Goal: Information Seeking & Learning: Learn about a topic

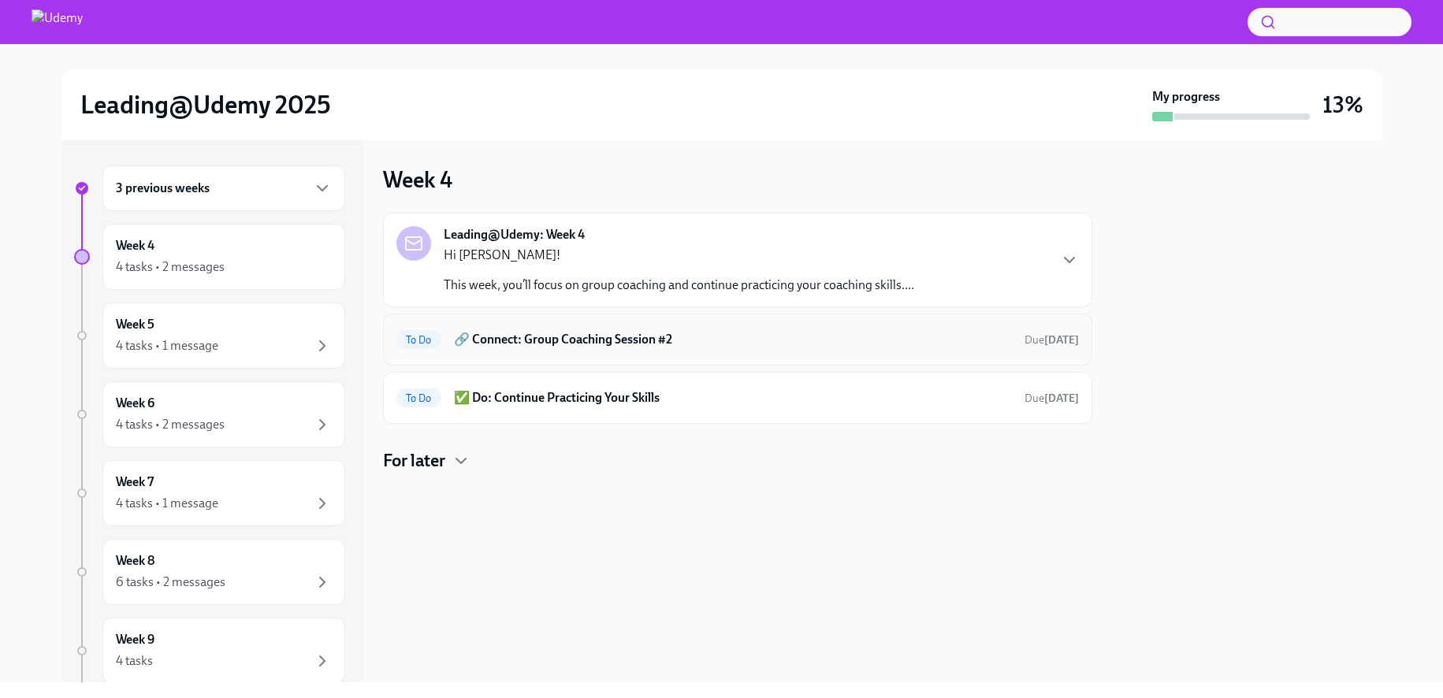
click at [589, 344] on h6 "🔗 Connect: Group Coaching Session #2" at bounding box center [733, 339] width 558 height 17
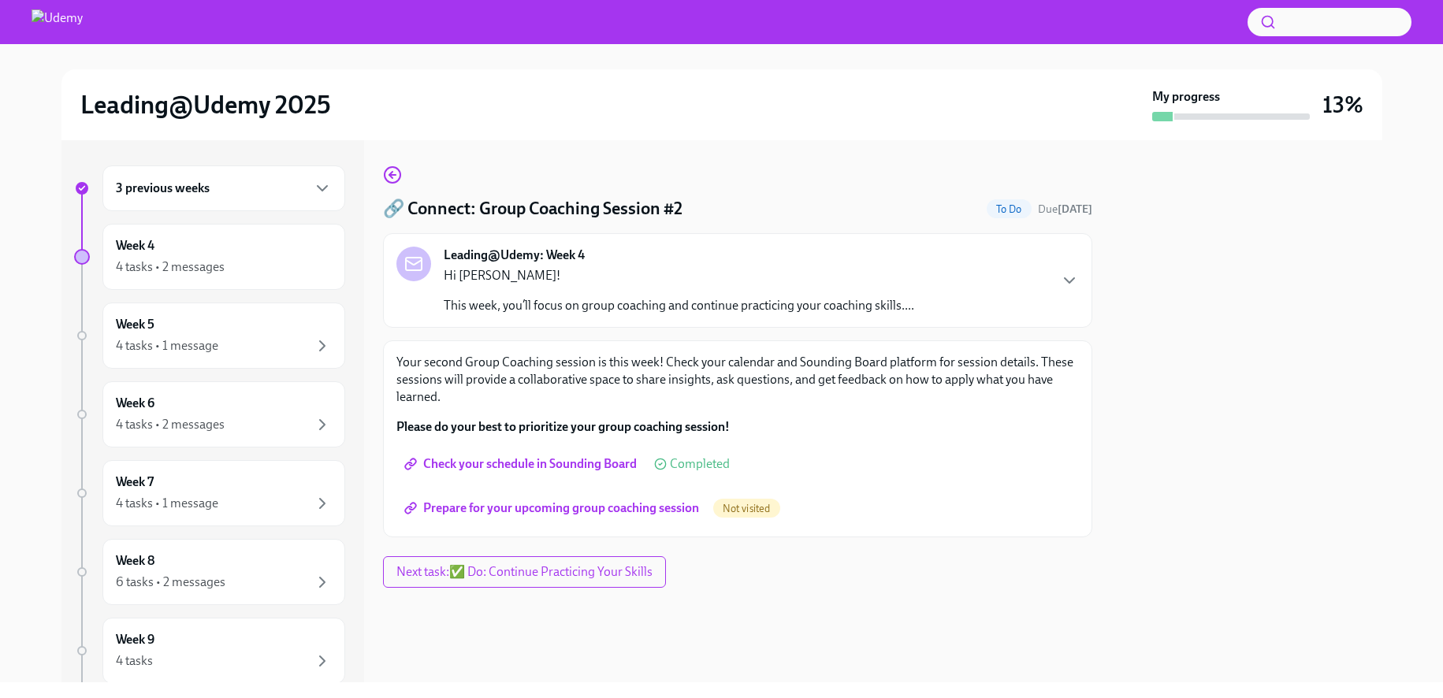
click at [648, 507] on span "Prepare for your upcoming group coaching session" at bounding box center [553, 508] width 292 height 16
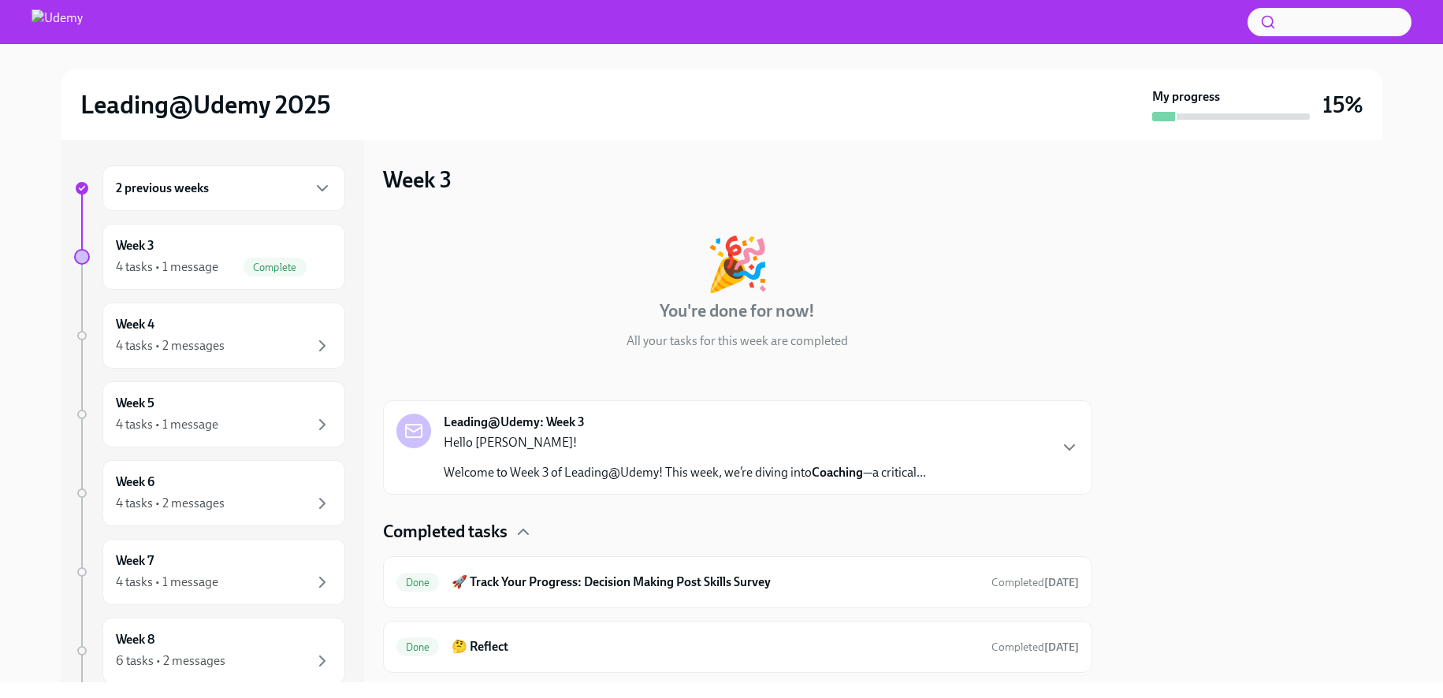
scroll to position [170, 0]
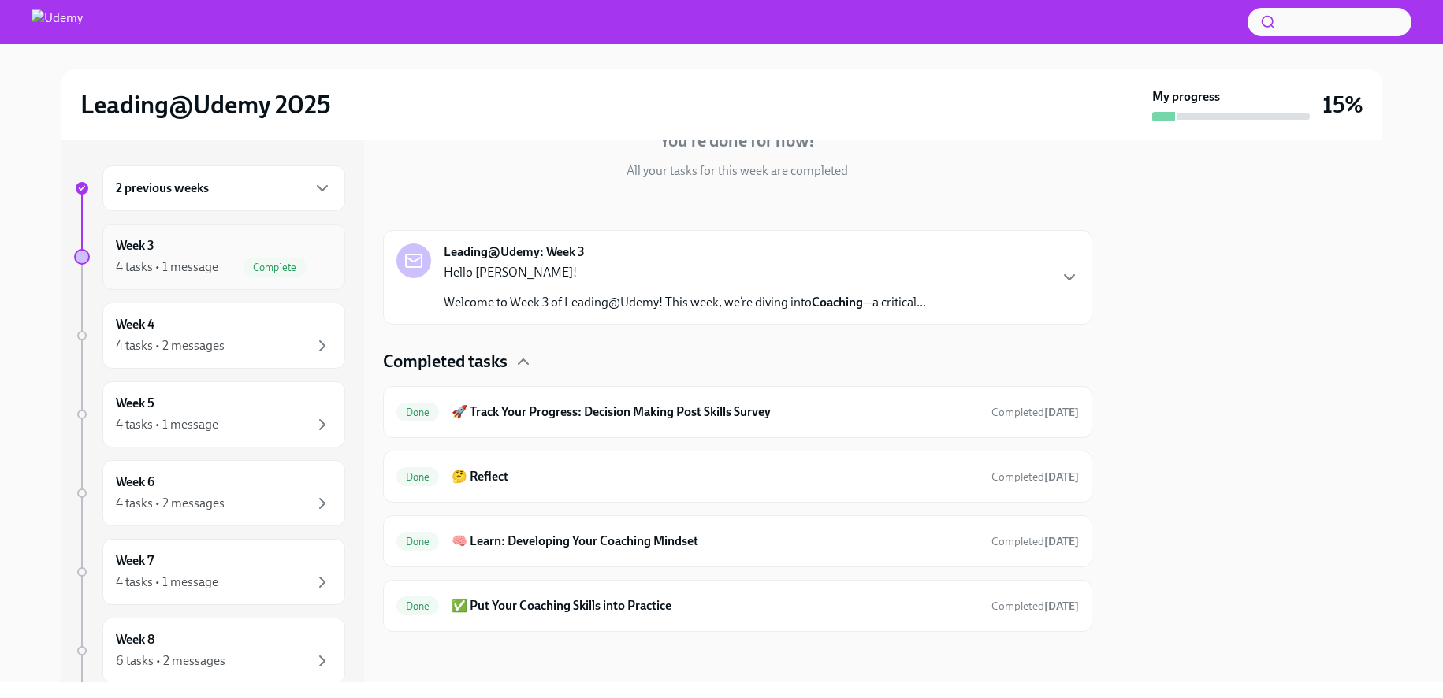
click at [154, 262] on div "4 tasks • 1 message" at bounding box center [167, 266] width 102 height 17
click at [256, 335] on div "Week 4 4 tasks • 2 messages" at bounding box center [224, 335] width 216 height 39
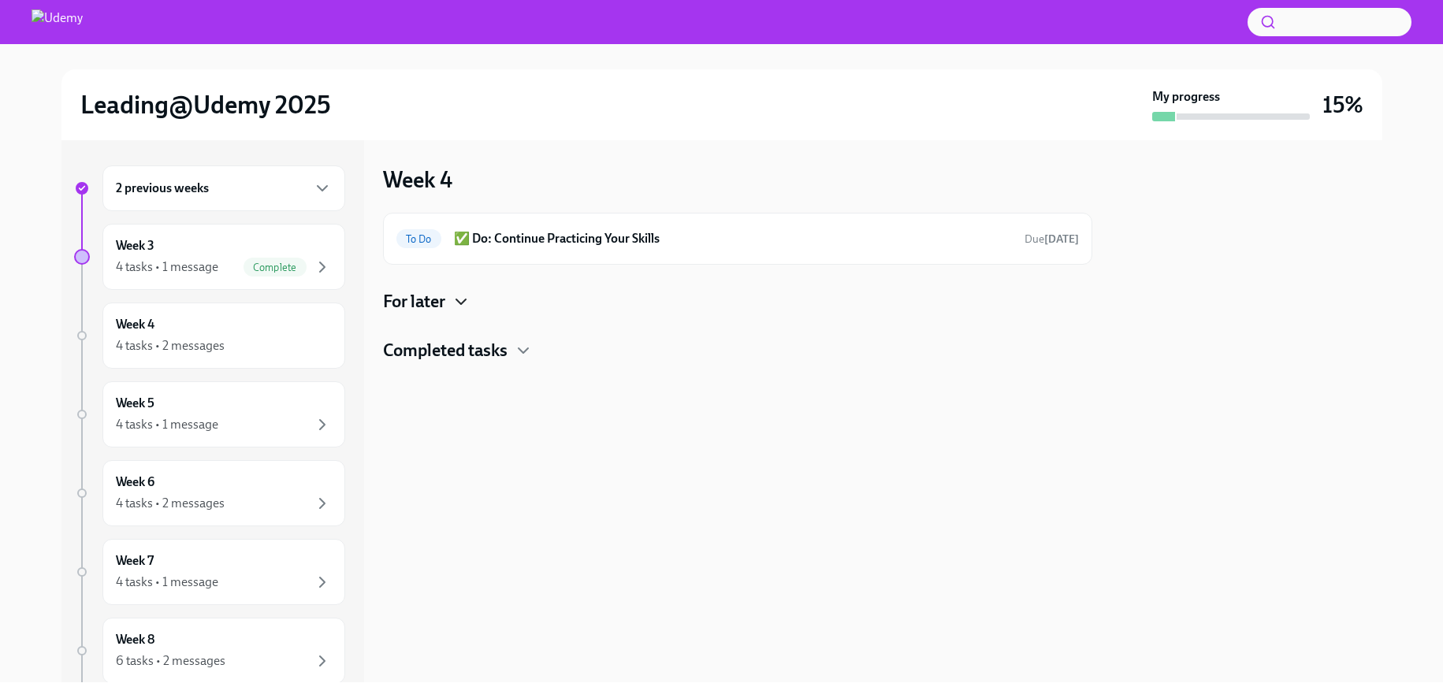
click at [467, 297] on icon "button" at bounding box center [461, 301] width 19 height 19
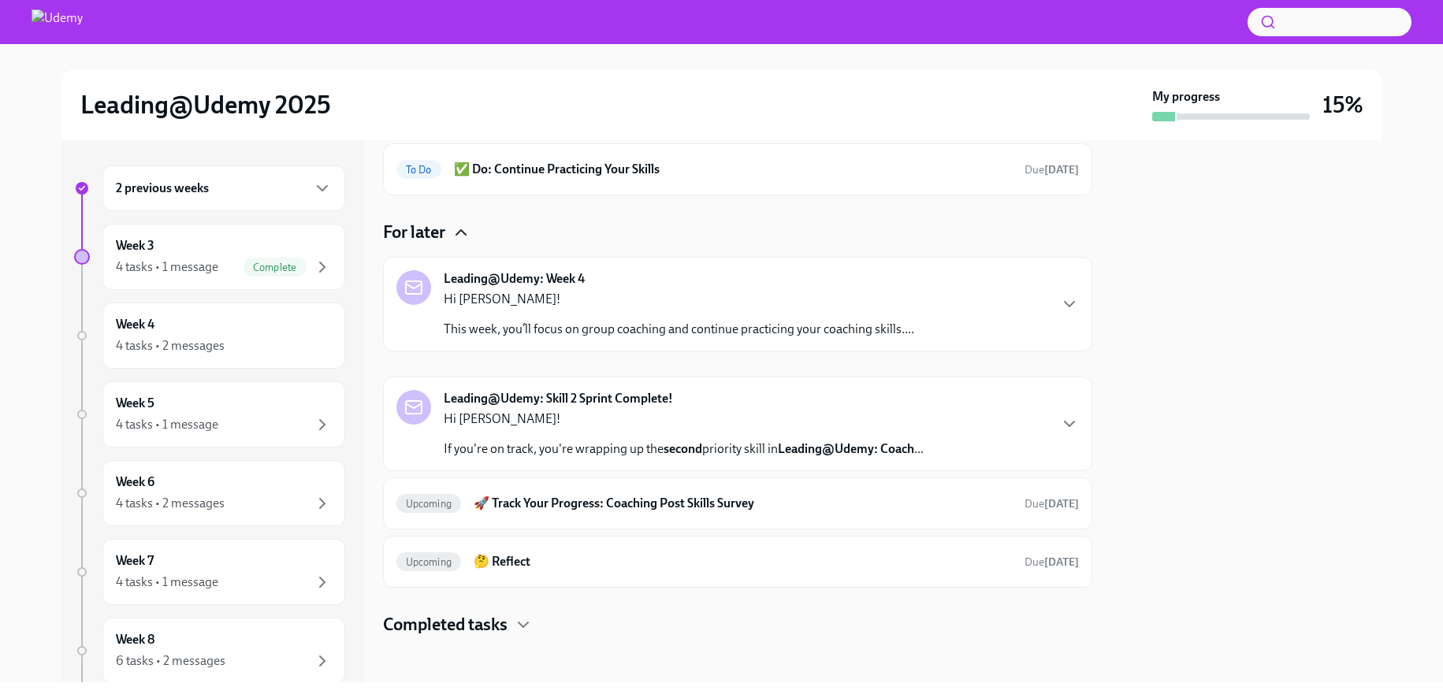
scroll to position [74, 0]
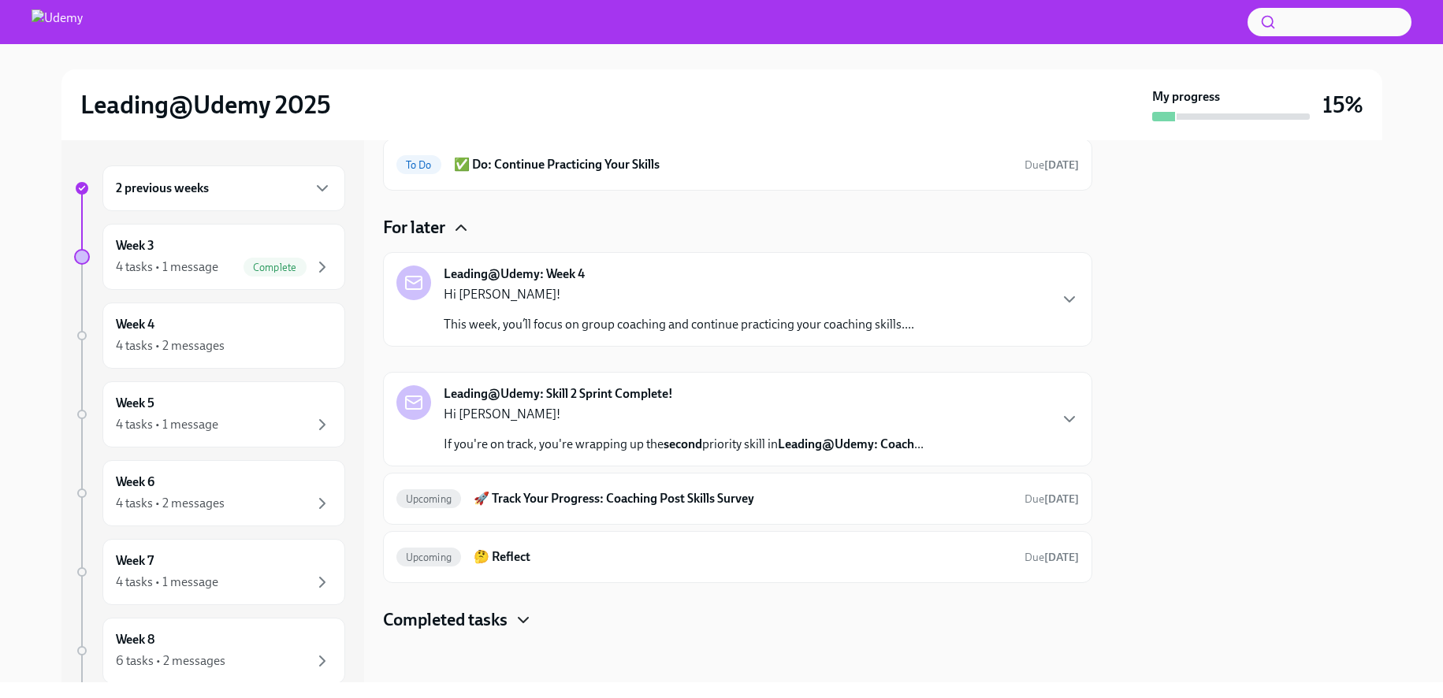
click at [522, 619] on icon "button" at bounding box center [523, 620] width 9 height 5
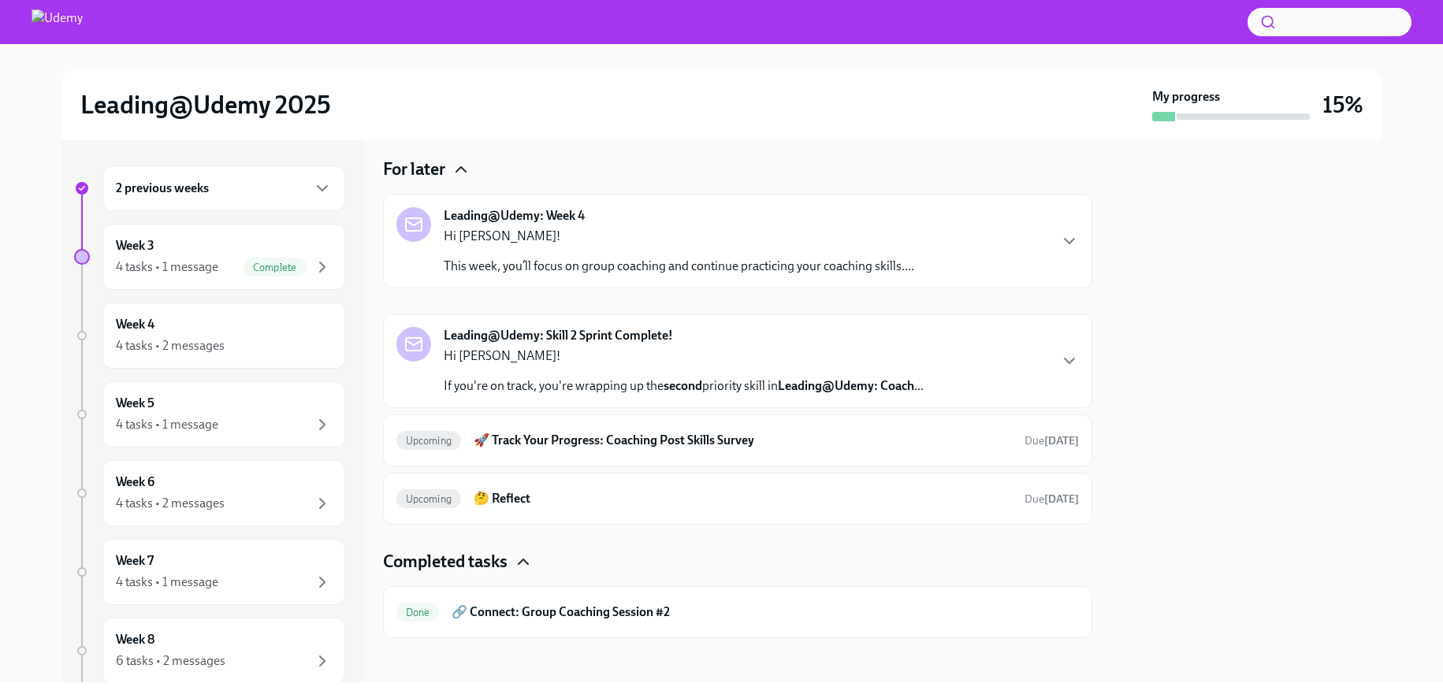
scroll to position [139, 0]
